Goal: Task Accomplishment & Management: Complete application form

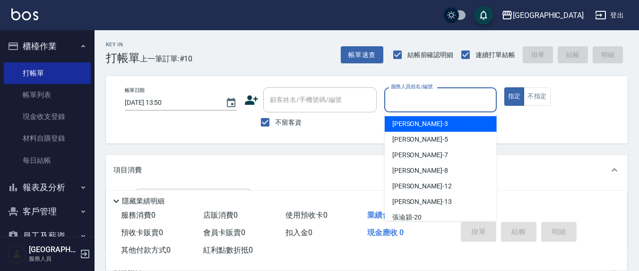
click at [418, 101] on input "服務人員姓名/編號" at bounding box center [441, 100] width 104 height 17
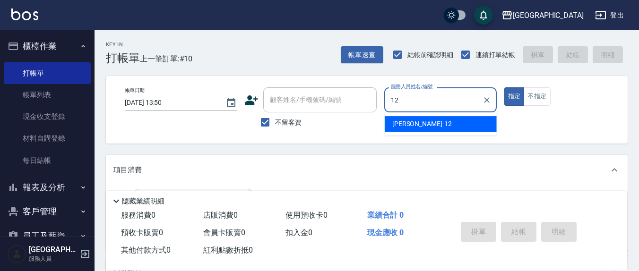
type input "12"
type button "true"
type input "[PERSON_NAME]-12"
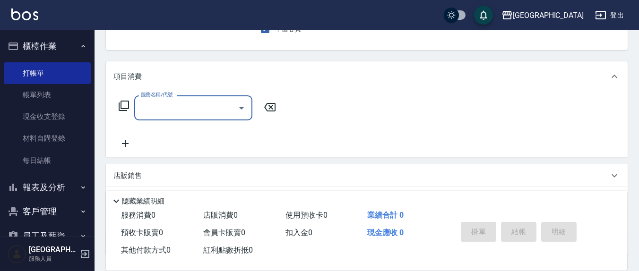
scroll to position [166, 0]
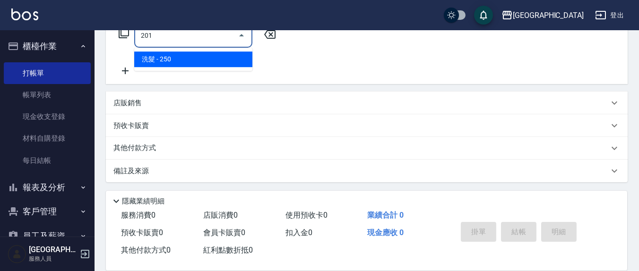
type input "洗髮(201)"
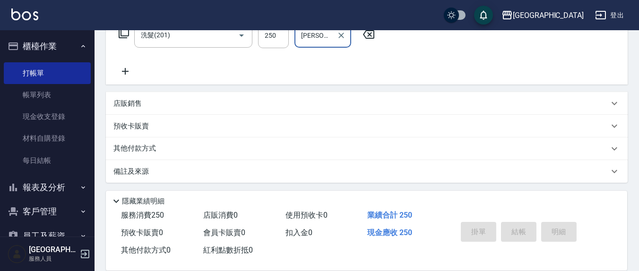
type input "[PERSON_NAME]-8"
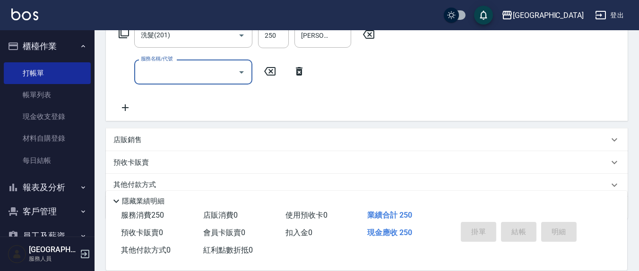
type input "[DATE] 16:01"
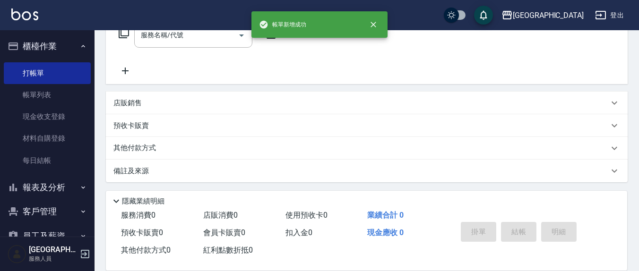
scroll to position [0, 0]
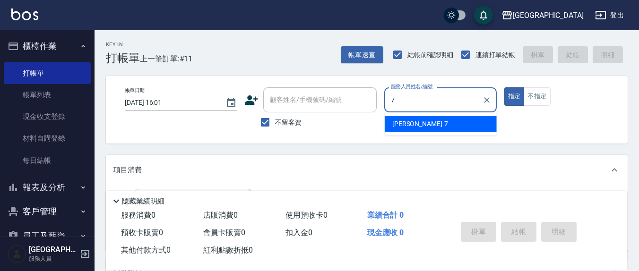
type input "[PERSON_NAME]7"
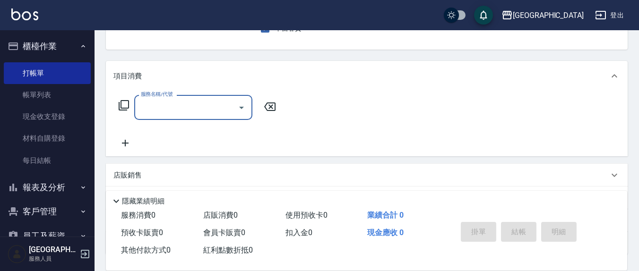
scroll to position [166, 0]
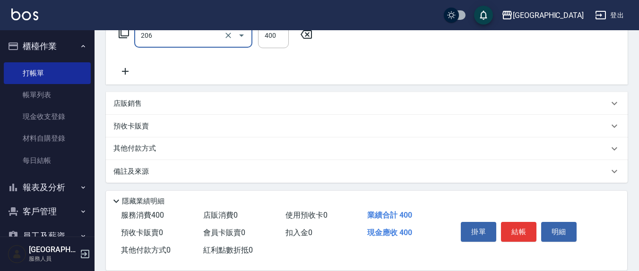
type input "健康洗(206)"
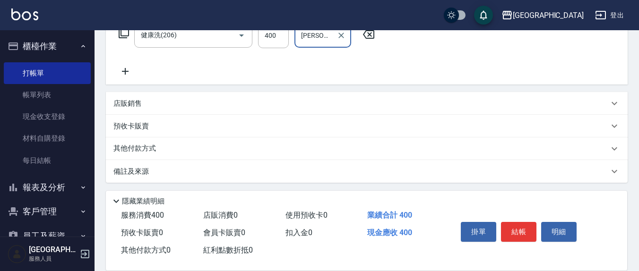
type input "[PERSON_NAME]-8"
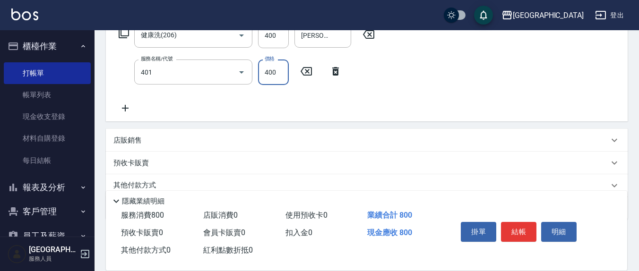
type input "剪髮(401)"
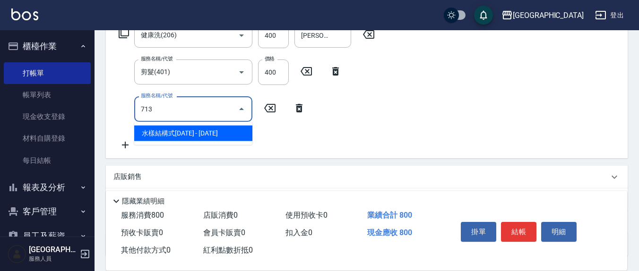
type input "水樣結構式1200(713)"
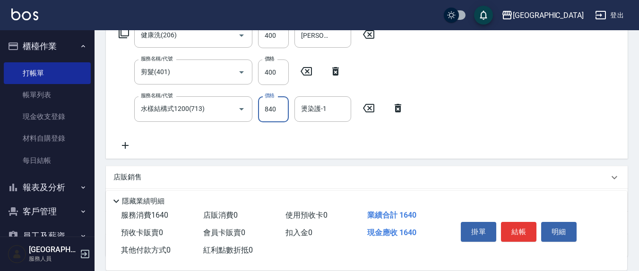
type input "840"
type input "[PERSON_NAME]-8"
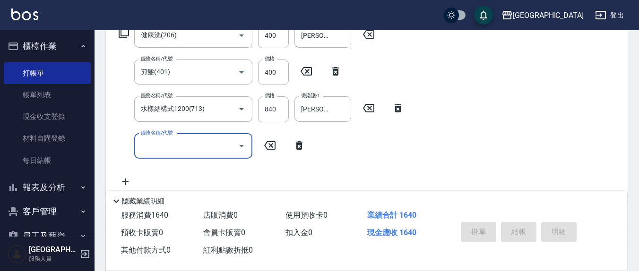
type input "[DATE] 16:02"
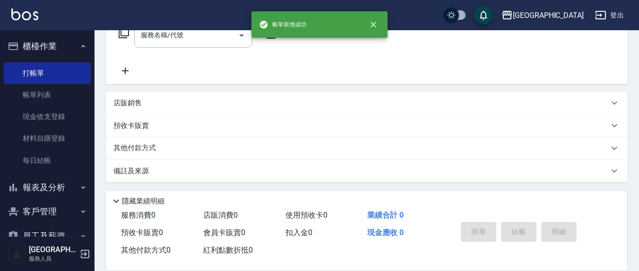
scroll to position [0, 0]
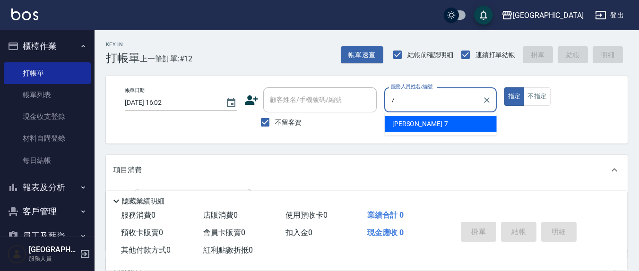
type input "[PERSON_NAME]7"
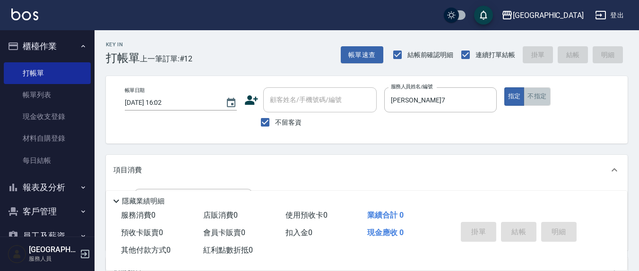
click at [531, 95] on button "不指定" at bounding box center [537, 96] width 26 height 18
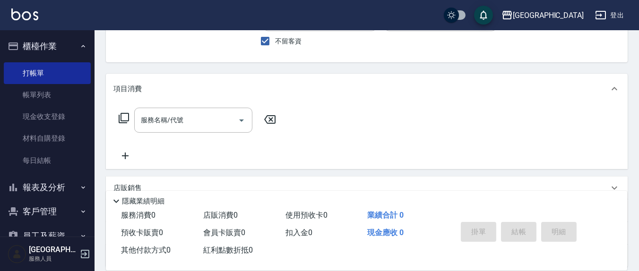
scroll to position [98, 0]
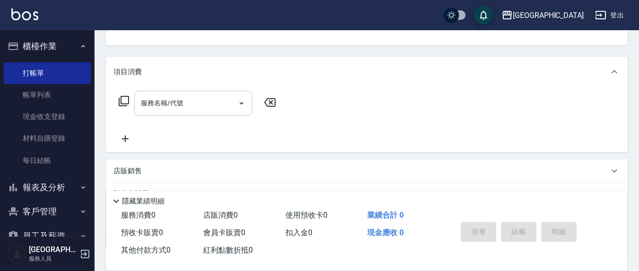
click at [211, 102] on input "服務名稱/代號" at bounding box center [187, 103] width 96 height 17
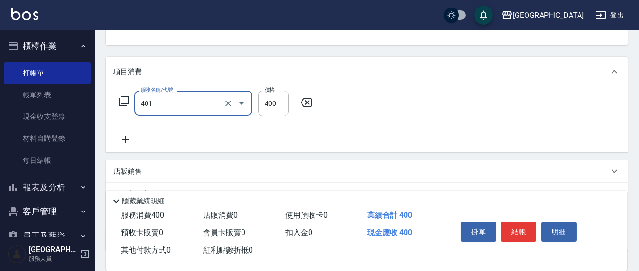
type input "剪髮(401)"
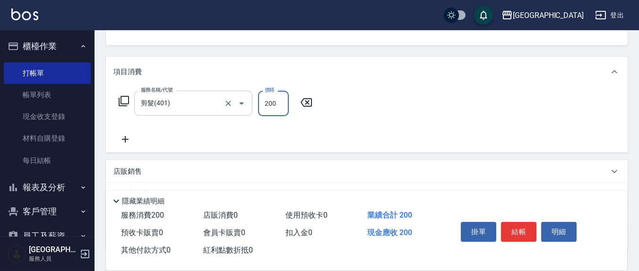
type input "200"
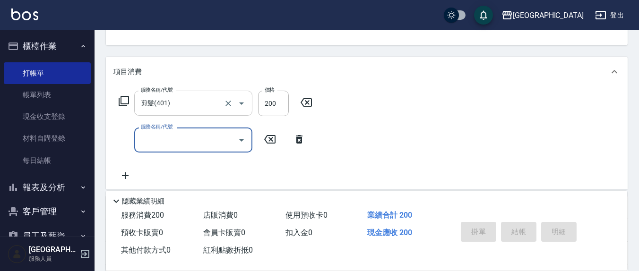
type button "false"
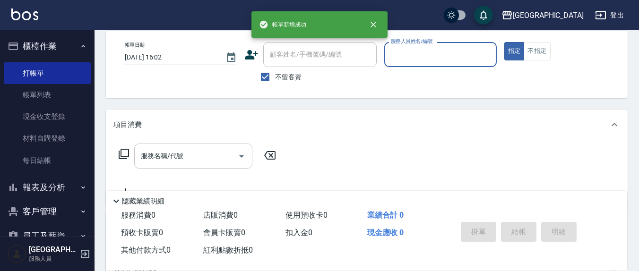
scroll to position [0, 0]
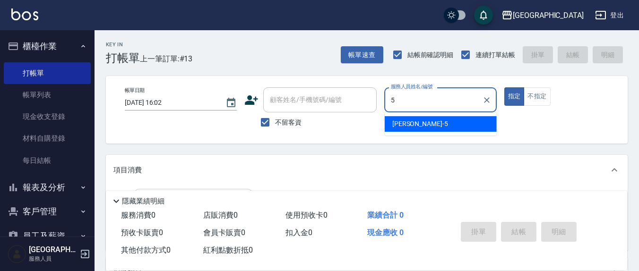
type input "[PERSON_NAME]5"
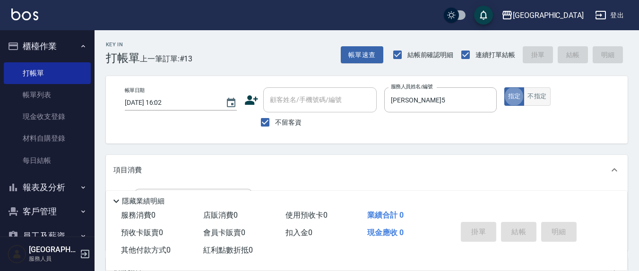
click at [538, 96] on button "不指定" at bounding box center [537, 96] width 26 height 18
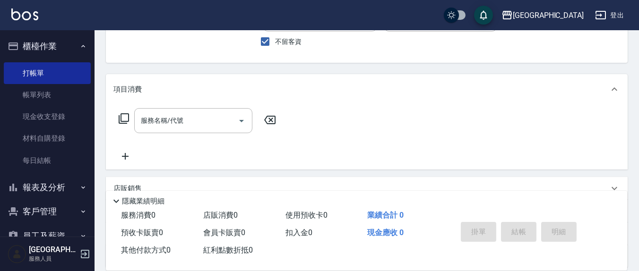
scroll to position [98, 0]
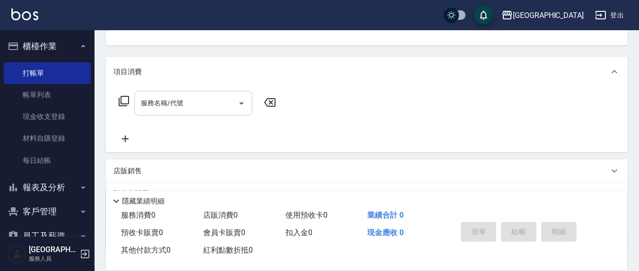
click at [187, 109] on input "服務名稱/代號" at bounding box center [187, 103] width 96 height 17
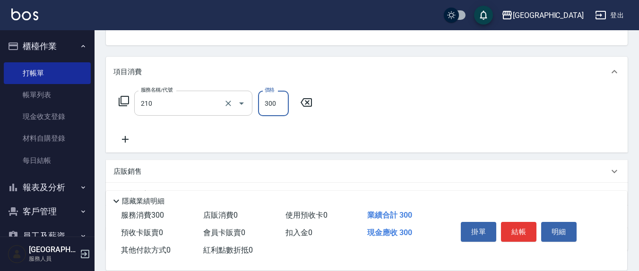
type input "[PERSON_NAME]洗髮精(210)"
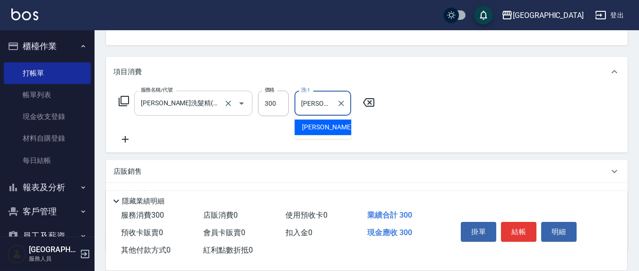
type input "[PERSON_NAME]5"
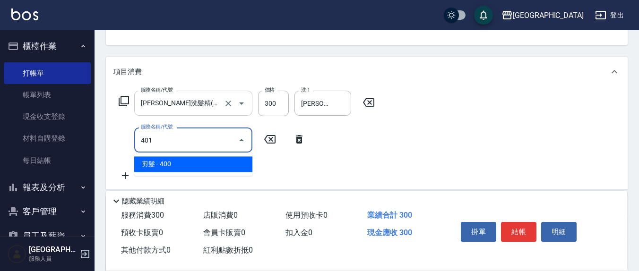
type input "剪髮(401)"
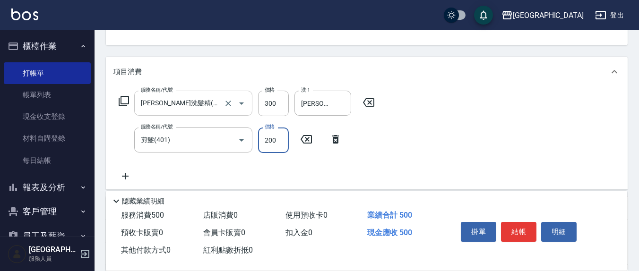
type input "200"
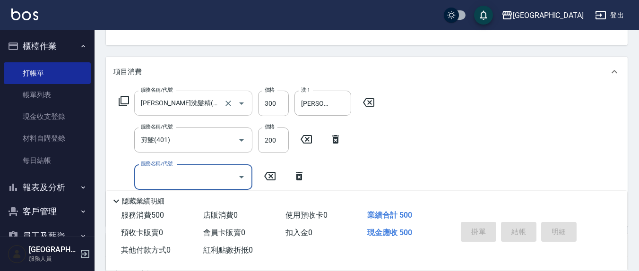
type input "[DATE] 16:03"
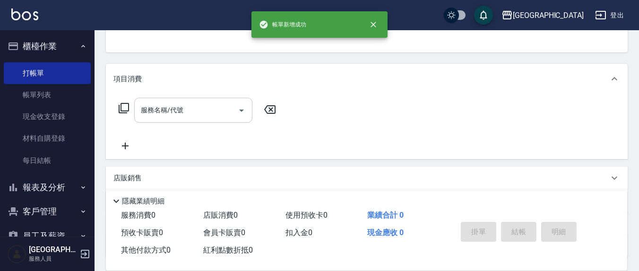
click at [505, 0] on button "指定" at bounding box center [515, 5] width 20 height 18
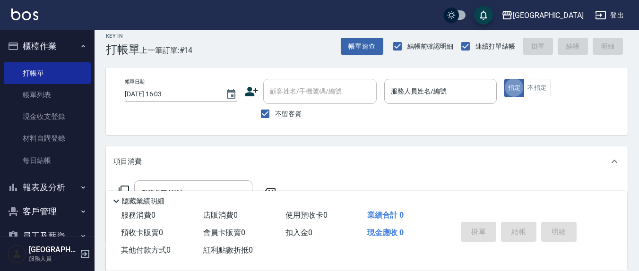
scroll to position [0, 0]
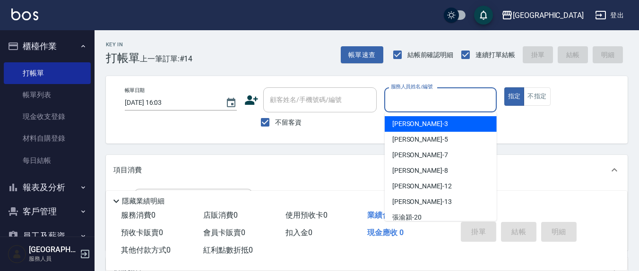
click at [429, 101] on div "服務人員姓名/編號 服務人員姓名/編號" at bounding box center [440, 99] width 112 height 25
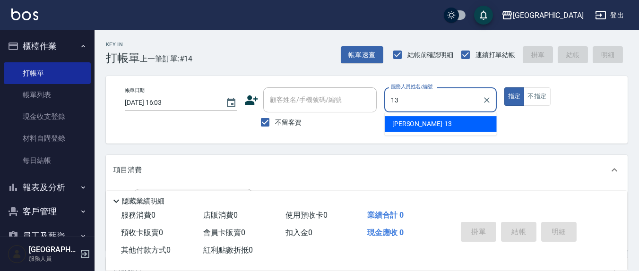
type input "[PERSON_NAME]-13"
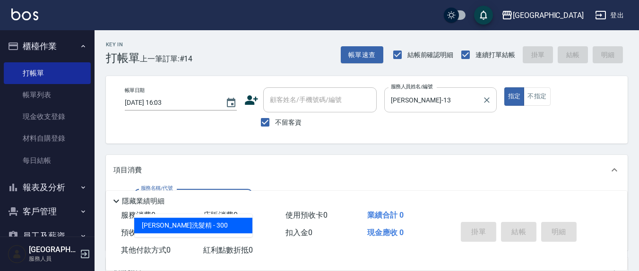
type input "[PERSON_NAME]洗髮精(210)"
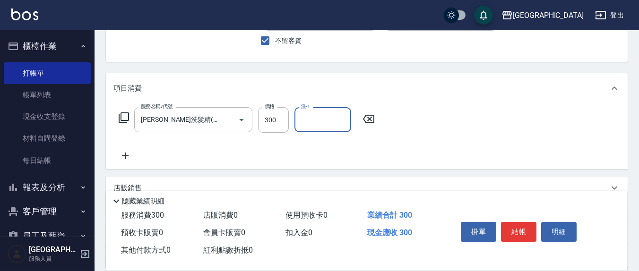
scroll to position [98, 0]
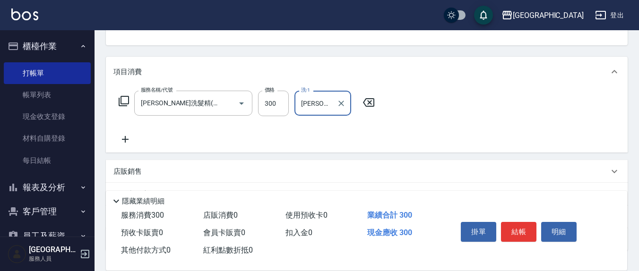
type input "[PERSON_NAME]-13"
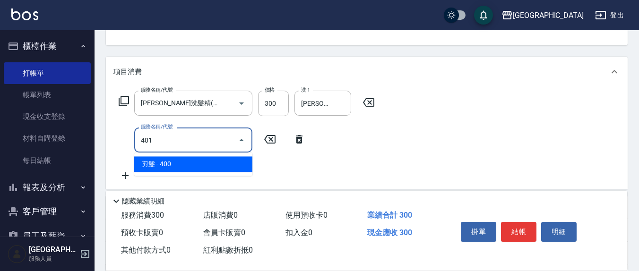
type input "剪髮(401)"
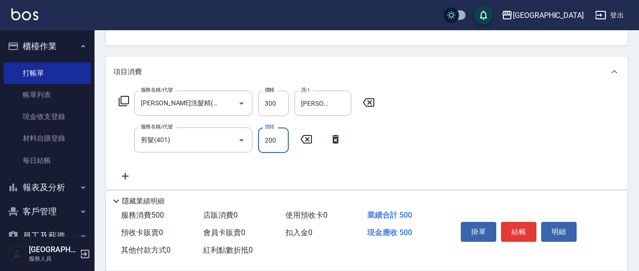
type input "200"
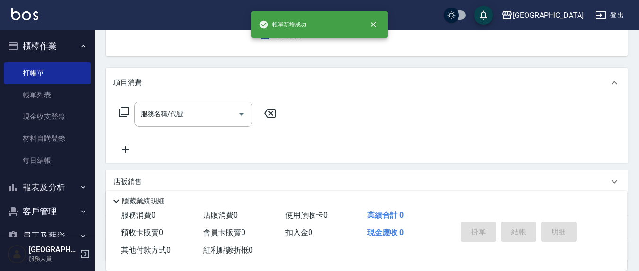
scroll to position [0, 0]
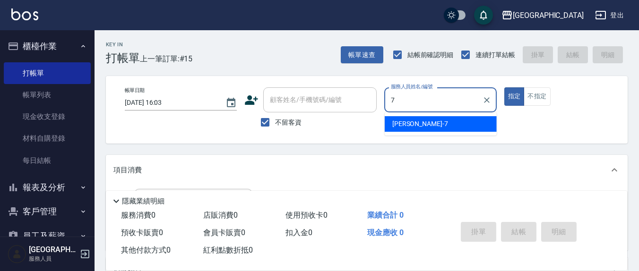
type input "[PERSON_NAME]7"
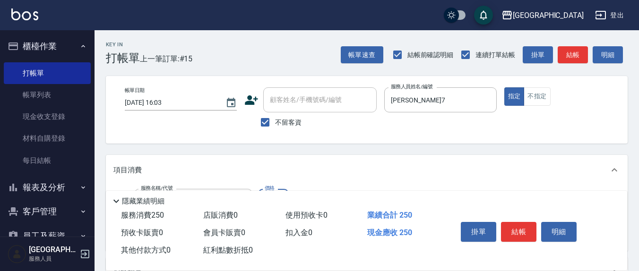
type input "洗髮(201)"
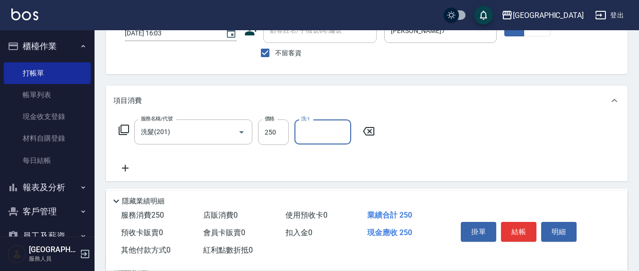
scroll to position [98, 0]
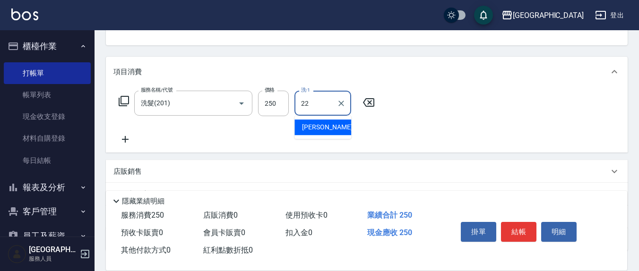
type input "[PERSON_NAME]-22"
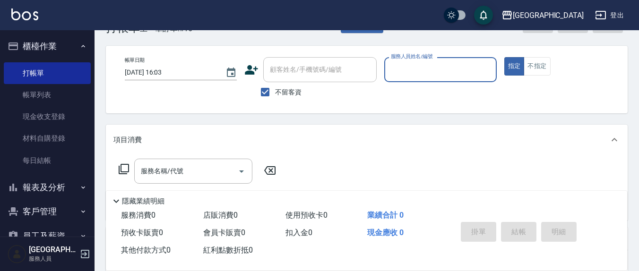
scroll to position [0, 0]
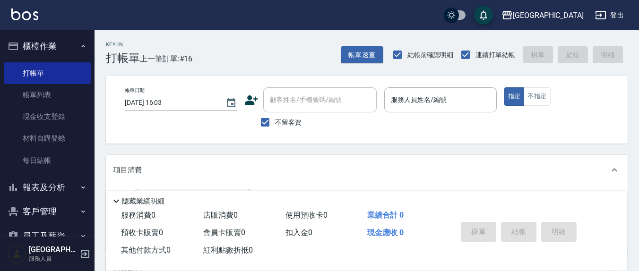
click at [561, 113] on div "帳單日期 [DATE] 16:03 顧客姓名/手機號碼/編號 顧客姓名/手機號碼/編號 不留客資 服務人員姓名/編號 服務人員姓名/編號 指定 不指定" at bounding box center [366, 109] width 499 height 45
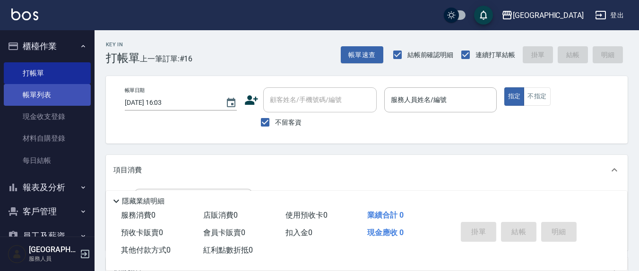
click at [56, 91] on link "帳單列表" at bounding box center [47, 95] width 87 height 22
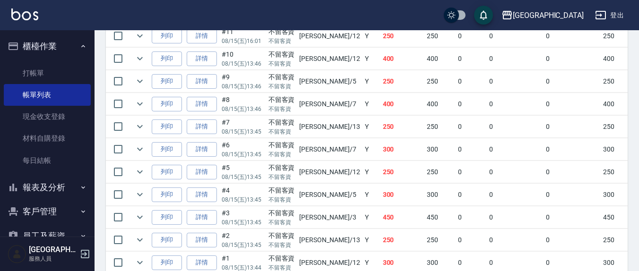
scroll to position [449, 0]
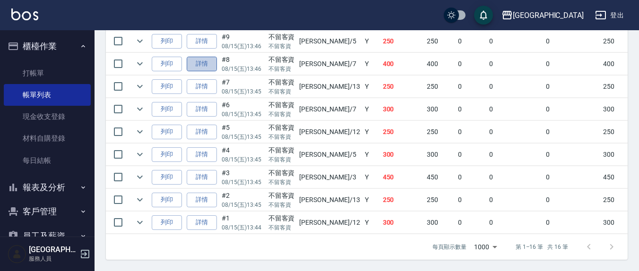
click at [197, 57] on link "詳情" at bounding box center [202, 64] width 30 height 15
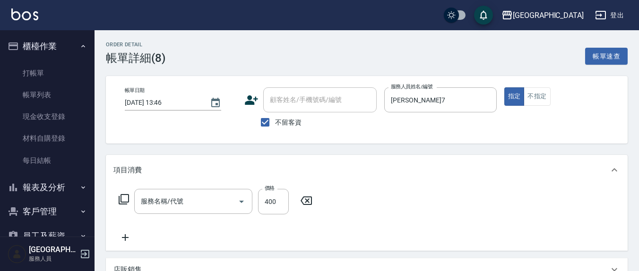
type input "[DATE] 13:46"
checkbox input "true"
type input "[PERSON_NAME]7"
type input "健康洗(206)"
click at [125, 239] on icon at bounding box center [125, 238] width 7 height 7
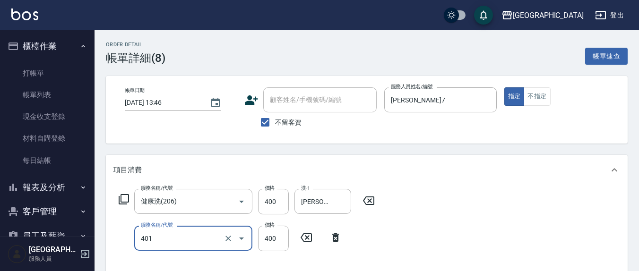
type input "剪髮(401)"
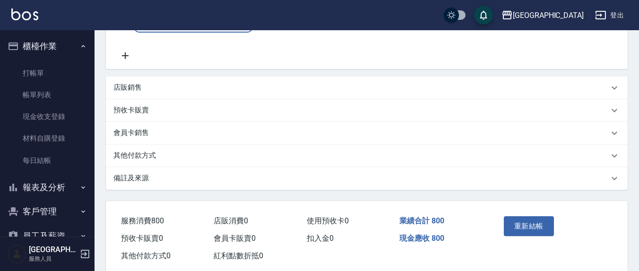
scroll to position [274, 0]
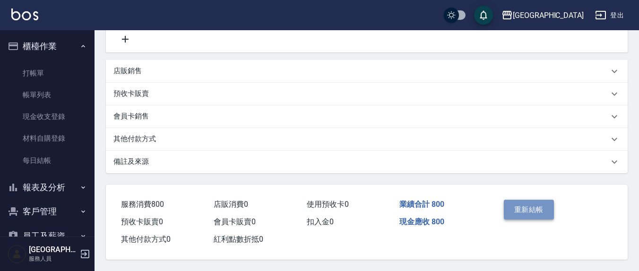
click at [533, 208] on button "重新結帳" at bounding box center [529, 210] width 50 height 20
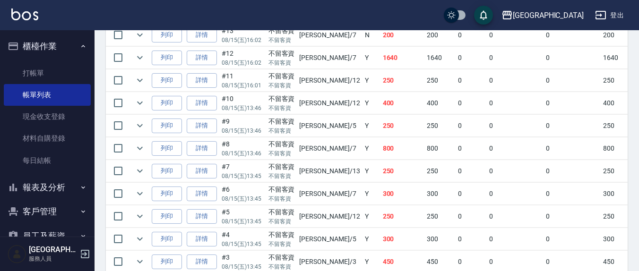
scroll to position [296, 0]
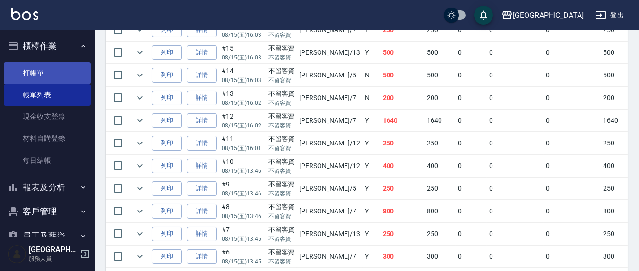
click at [51, 75] on link "打帳單" at bounding box center [47, 73] width 87 height 22
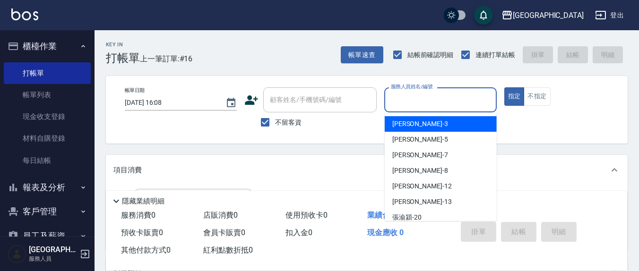
click at [422, 105] on input "服務人員姓名/編號" at bounding box center [441, 100] width 104 height 17
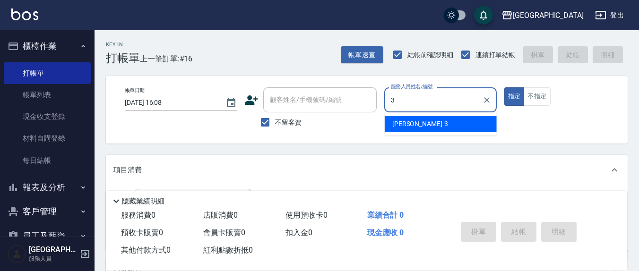
type input "3"
type button "true"
type input "[PERSON_NAME]-3"
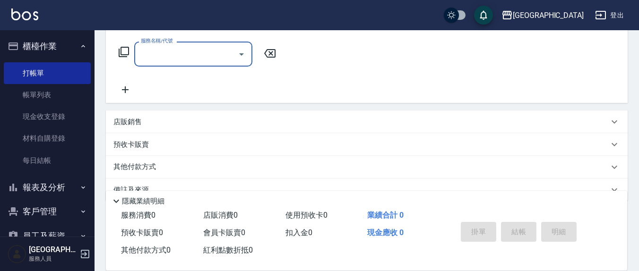
scroll to position [166, 0]
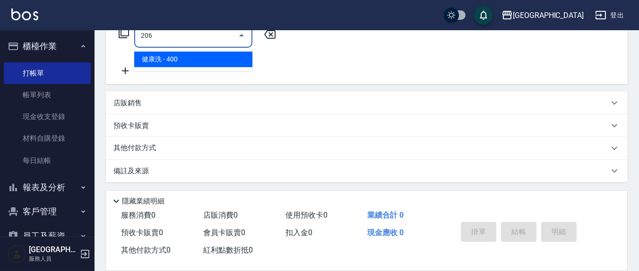
type input "健康洗(206)"
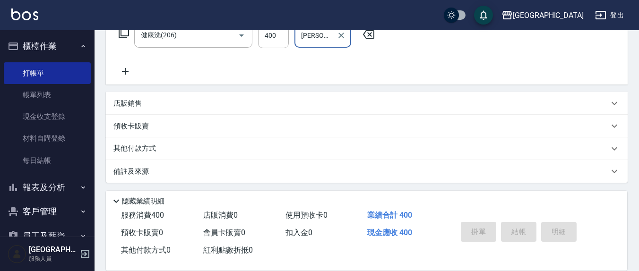
type input "[PERSON_NAME]-22"
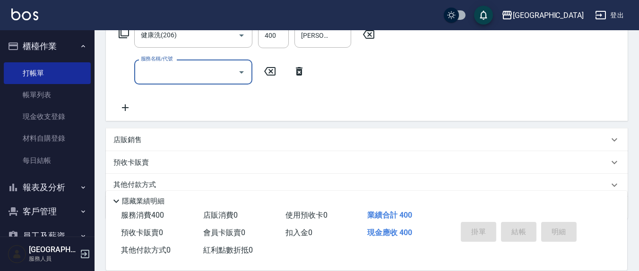
type input "[DATE] 16:28"
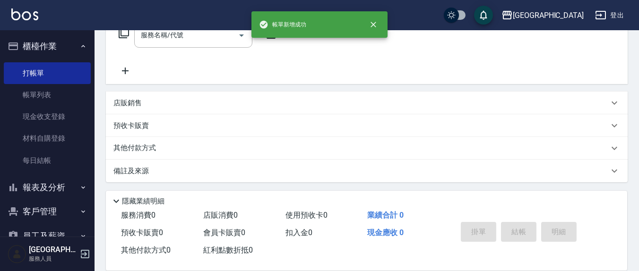
scroll to position [0, 0]
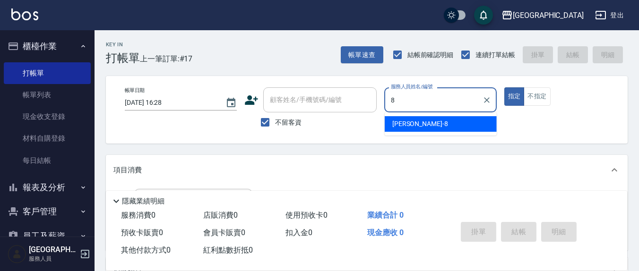
type input "[PERSON_NAME]-8"
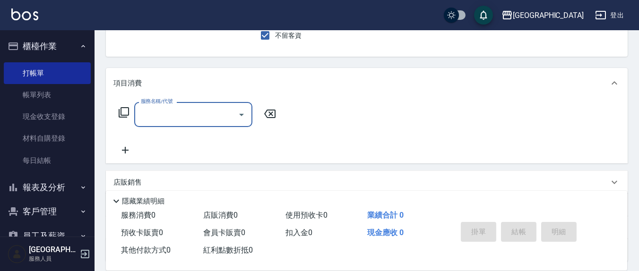
scroll to position [98, 0]
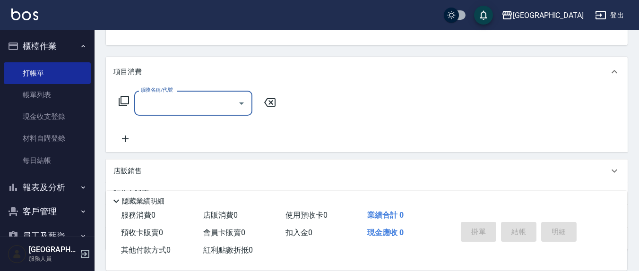
click at [196, 111] on input "服務名稱/代號" at bounding box center [187, 103] width 96 height 17
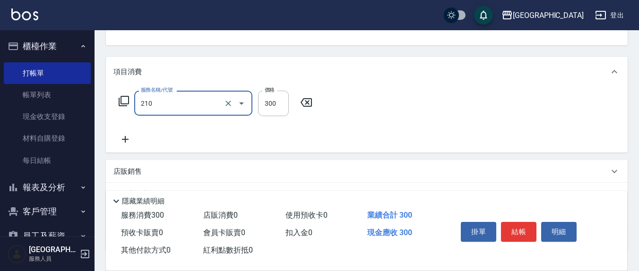
type input "[PERSON_NAME]洗髮精(210)"
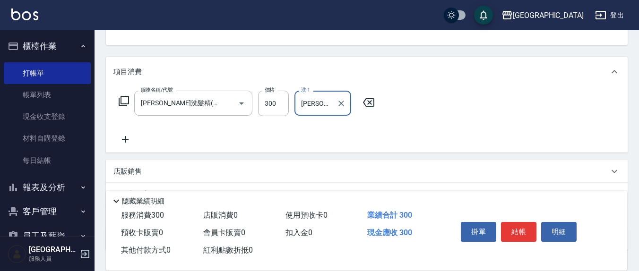
type input "[PERSON_NAME]-8"
click at [125, 140] on icon at bounding box center [125, 139] width 7 height 7
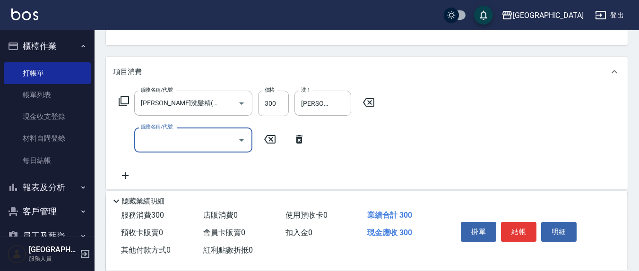
click at [147, 140] on input "服務名稱/代號" at bounding box center [187, 140] width 96 height 17
type input "TG護髮素(潤絲)(807)"
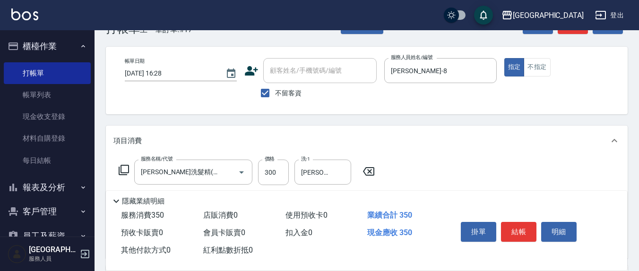
scroll to position [0, 0]
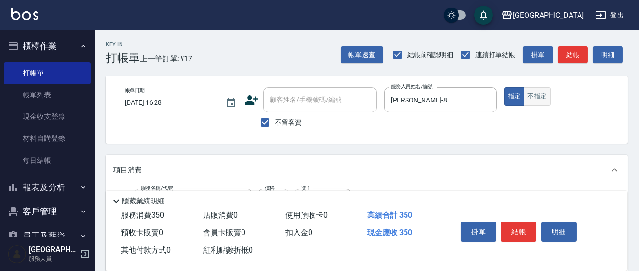
type input "[PERSON_NAME]-8"
click at [535, 96] on button "不指定" at bounding box center [537, 96] width 26 height 18
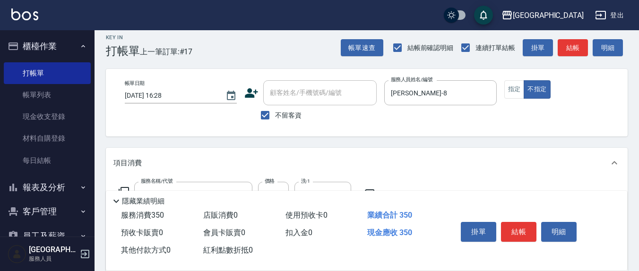
scroll to position [105, 0]
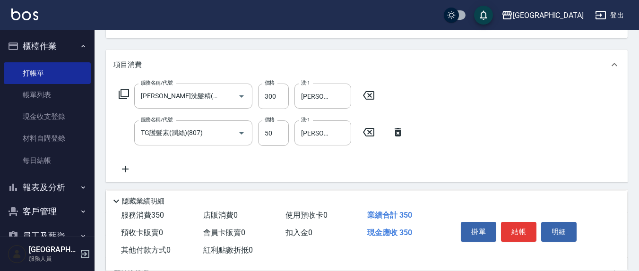
type button "false"
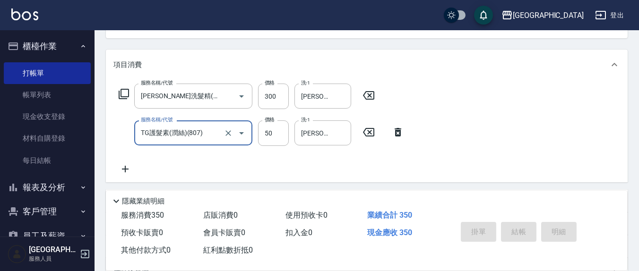
type input "[DATE] 16:29"
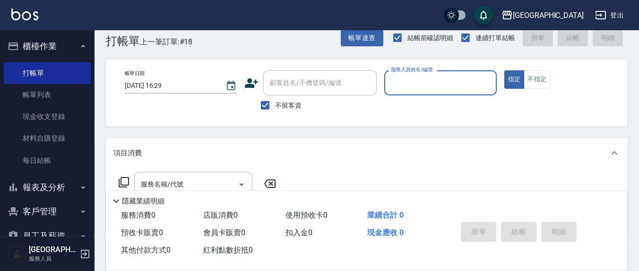
scroll to position [0, 0]
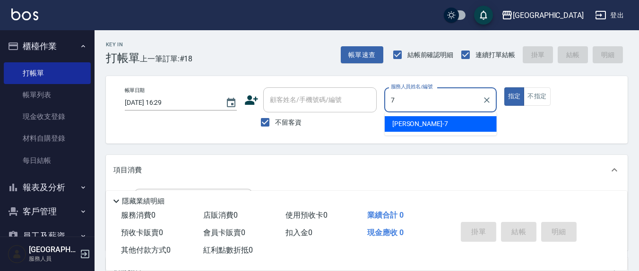
type input "[PERSON_NAME]7"
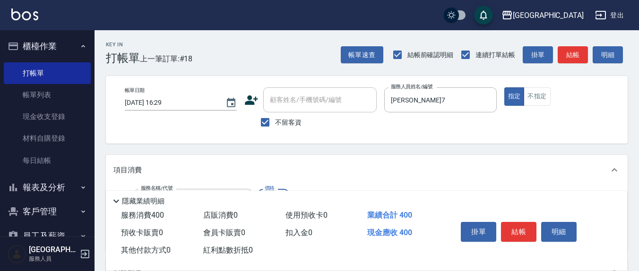
type input "剪髮(401)"
type input "250"
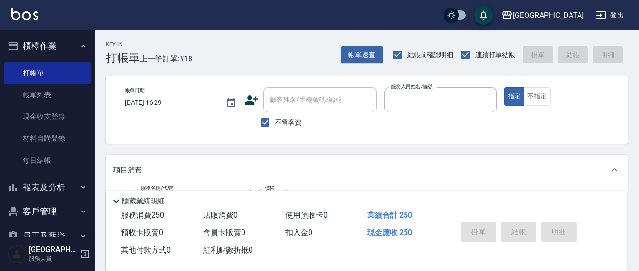
click at [505, 87] on button "指定" at bounding box center [515, 96] width 20 height 18
